Goal: Task Accomplishment & Management: Complete application form

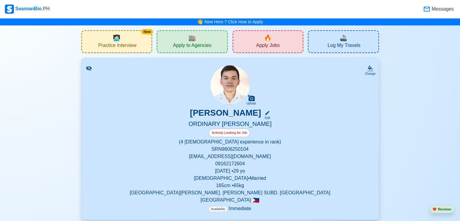
click at [259, 40] on div "🔥 Apply Jobs" at bounding box center [268, 41] width 71 height 23
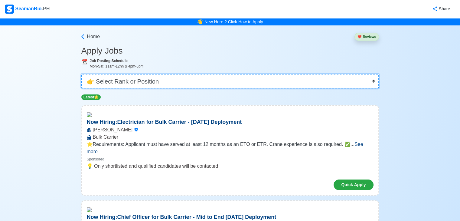
click at [209, 83] on select "👉 Select Rank or Position Master Chief Officer 2nd Officer 3rd Officer Junior O…" at bounding box center [230, 81] width 298 height 15
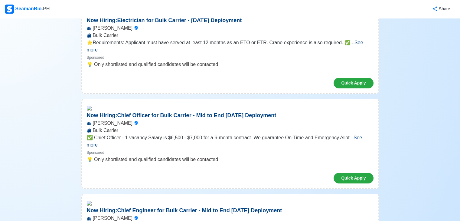
scroll to position [30, 0]
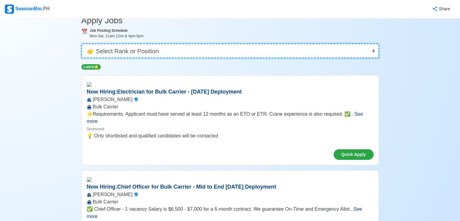
click at [225, 48] on select "👉 Select Rank or Position Master Chief Officer 2nd Officer 3rd Officer Junior O…" at bounding box center [230, 51] width 298 height 15
select select "Ordinary [PERSON_NAME]"
click at [82, 58] on select "👉 Select Rank or Position Master Chief Officer 2nd Officer 3rd Officer Junior O…" at bounding box center [230, 51] width 298 height 15
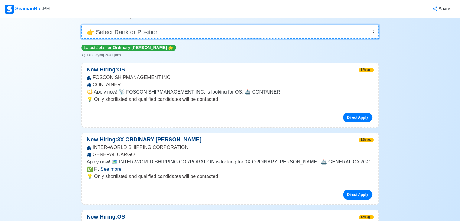
scroll to position [60, 0]
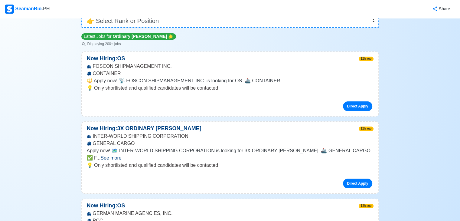
click at [121, 155] on span "See more" at bounding box center [110, 157] width 21 height 5
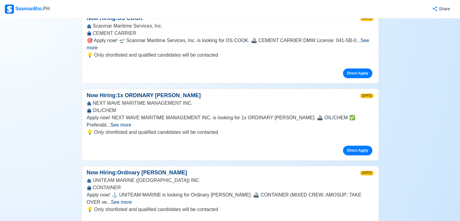
scroll to position [363, 0]
